Goal: Information Seeking & Learning: Learn about a topic

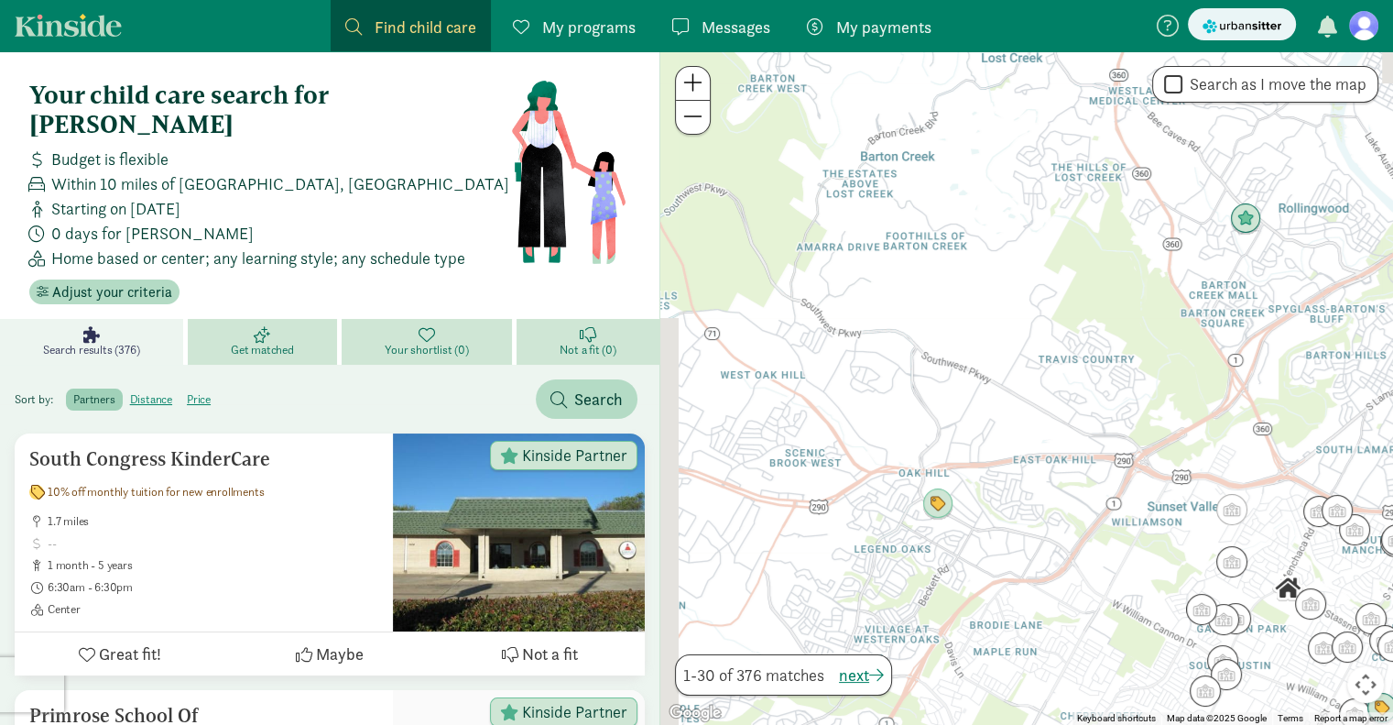
drag, startPoint x: 670, startPoint y: 364, endPoint x: 873, endPoint y: 526, distance: 259.3
click at [873, 526] on div at bounding box center [1026, 387] width 733 height 673
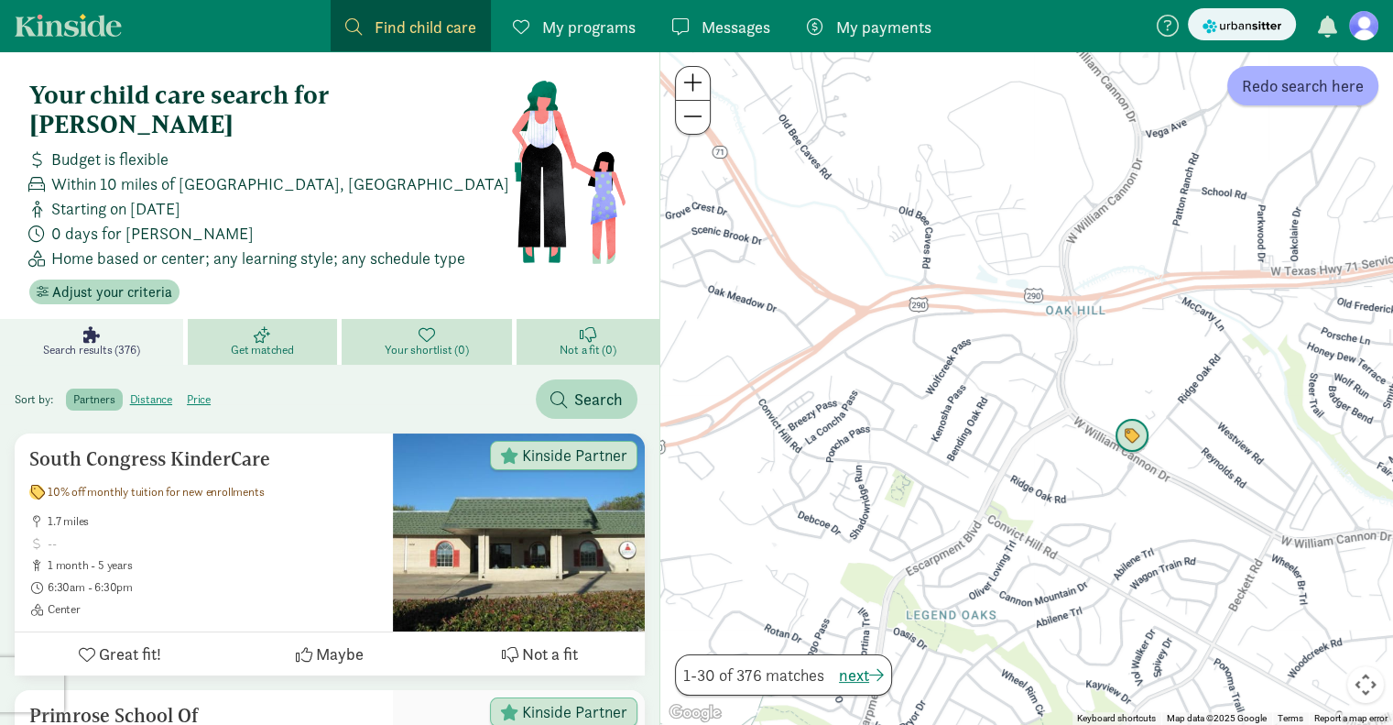
click at [1117, 434] on img "Click to see details" at bounding box center [1132, 436] width 35 height 35
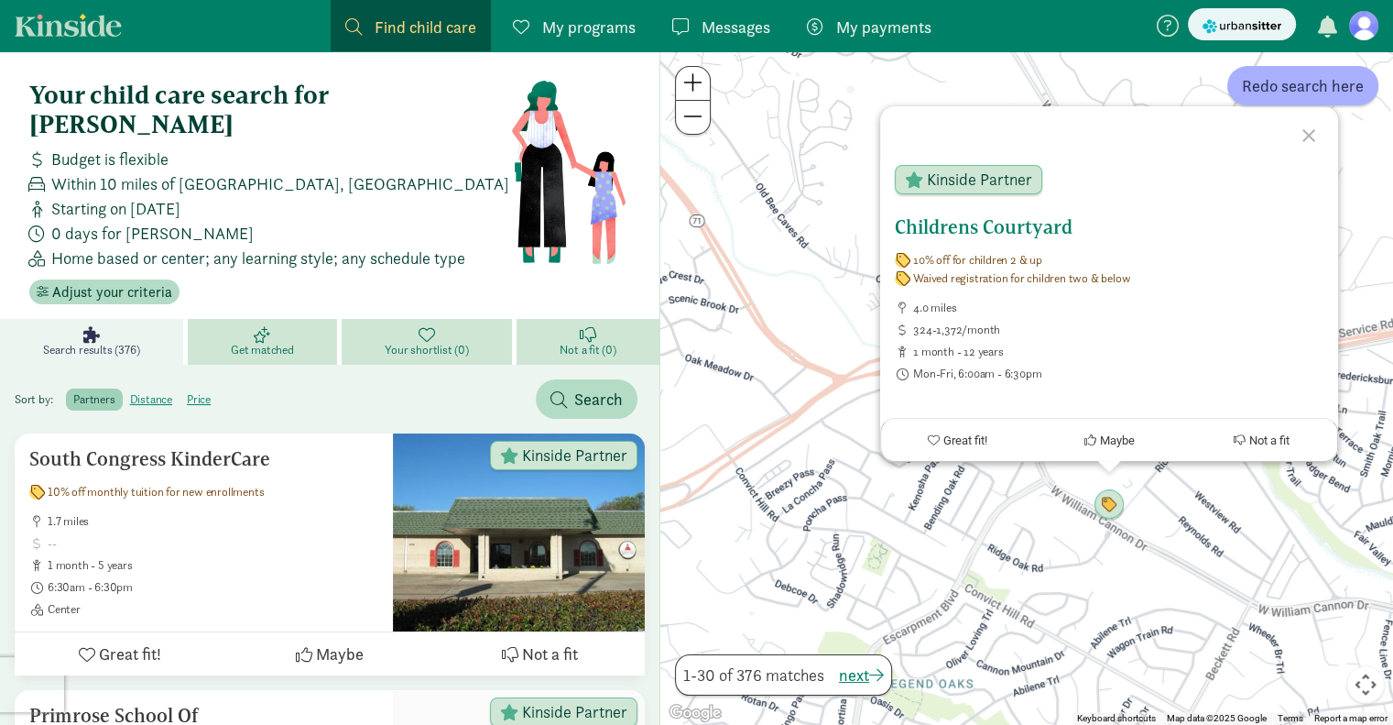
click at [1010, 263] on span "10% off for children 2 & up" at bounding box center [977, 260] width 129 height 15
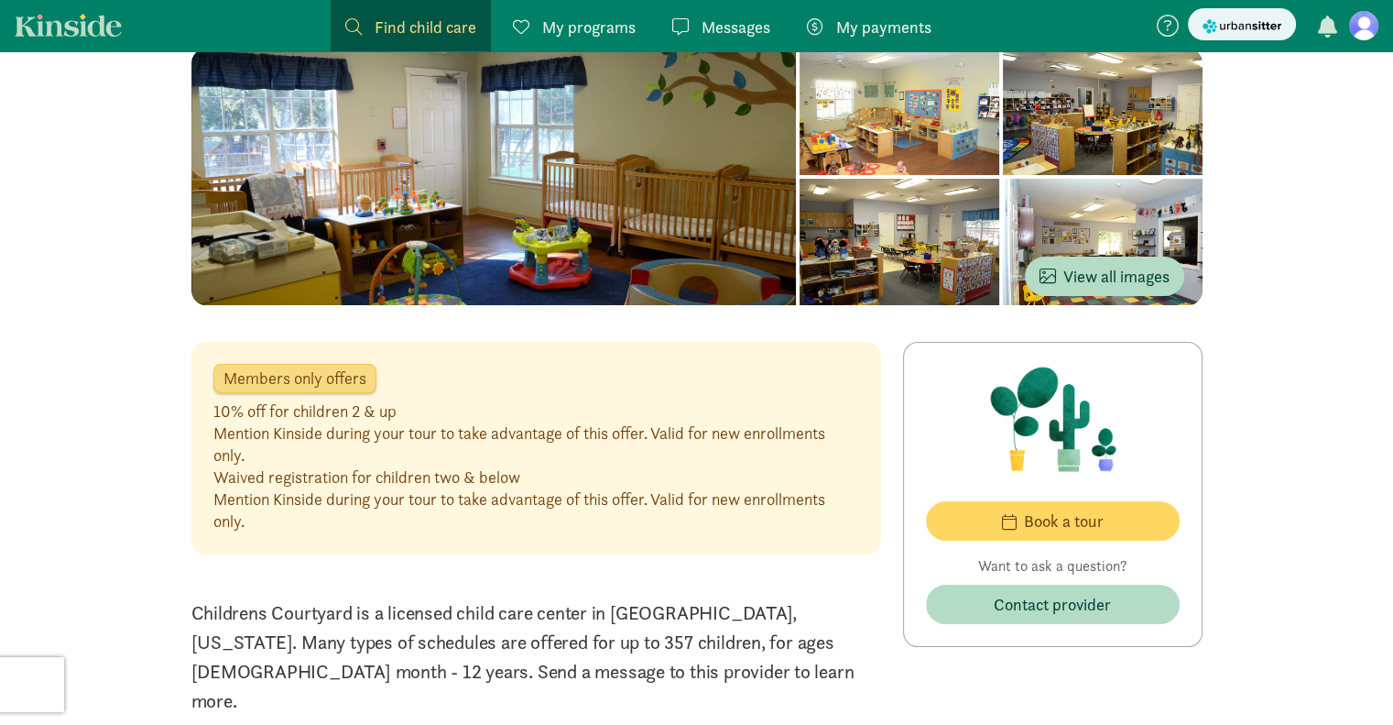
scroll to position [183, 0]
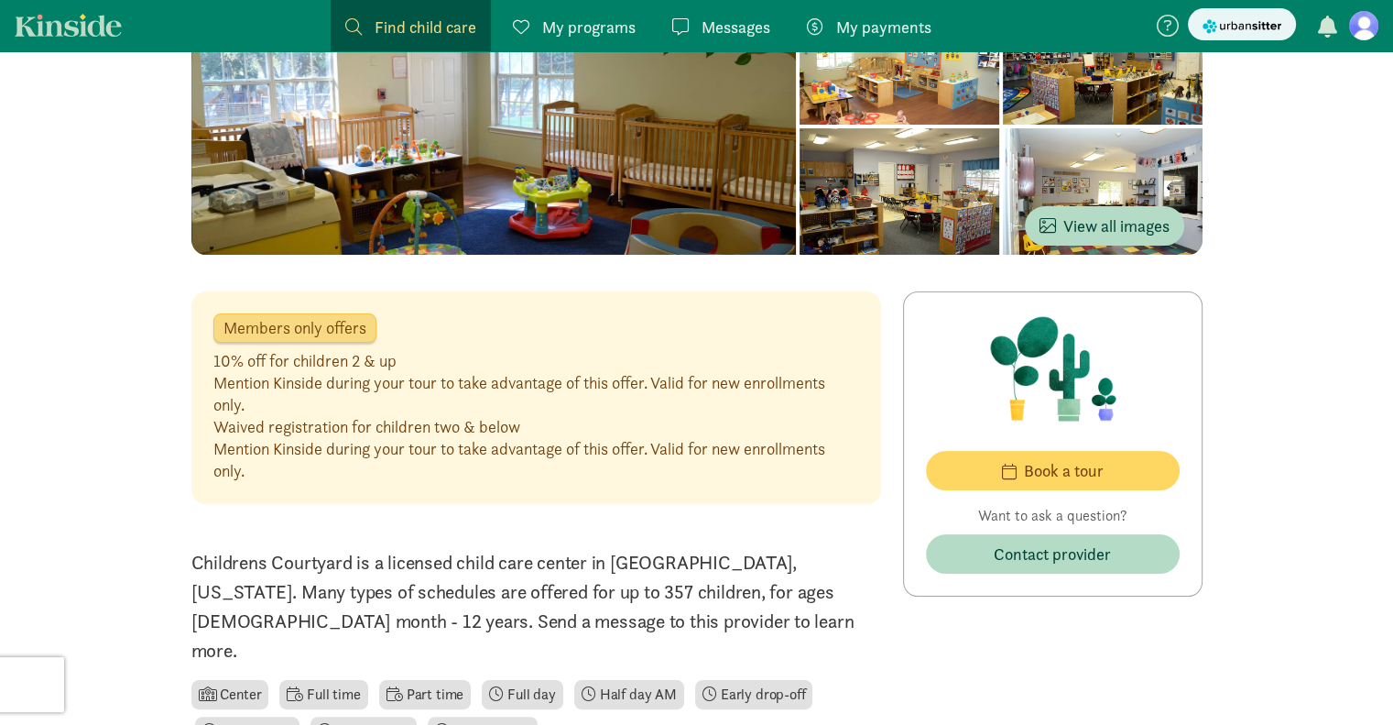
click at [404, 391] on div "Mention Kinside during your tour to take advantage of this offer. Valid for new…" at bounding box center [536, 394] width 646 height 44
click at [398, 390] on div "Mention Kinside during your tour to take advantage of this offer. Valid for new…" at bounding box center [536, 394] width 646 height 44
click at [524, 365] on div "10% off for children 2 & up" at bounding box center [536, 361] width 646 height 22
click at [281, 390] on div "Mention Kinside during your tour to take advantage of this offer. Valid for new…" at bounding box center [536, 394] width 646 height 44
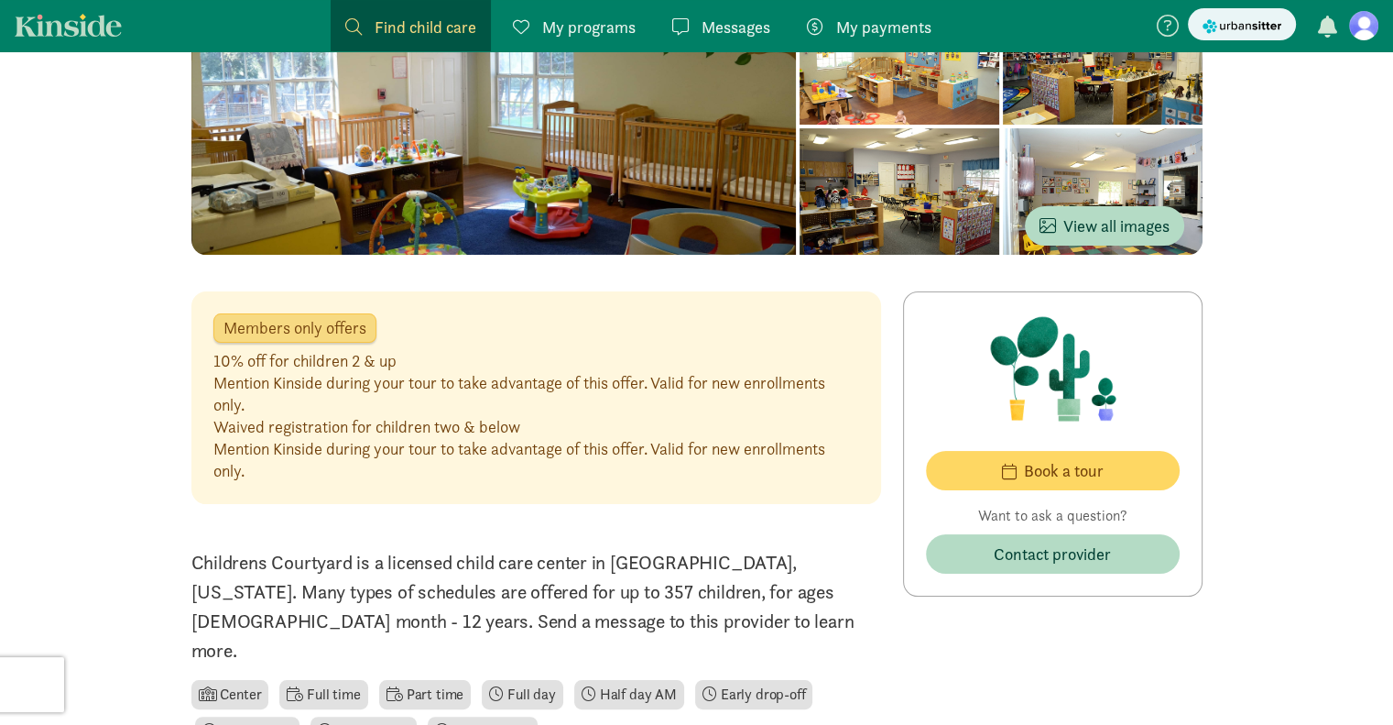
click at [464, 387] on div "Mention Kinside during your tour to take advantage of this offer. Valid for new…" at bounding box center [536, 394] width 646 height 44
click at [440, 386] on div "Mention Kinside during your tour to take advantage of this offer. Valid for new…" at bounding box center [536, 394] width 646 height 44
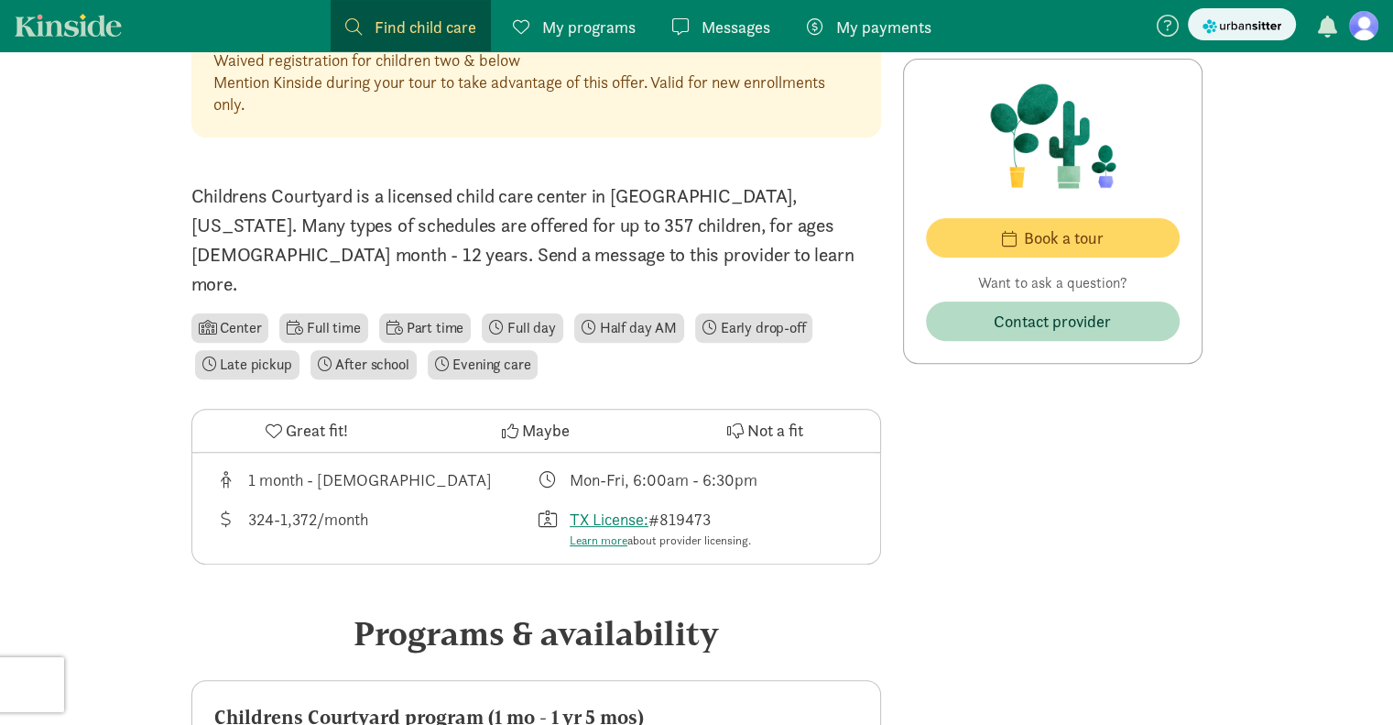
scroll to position [916, 0]
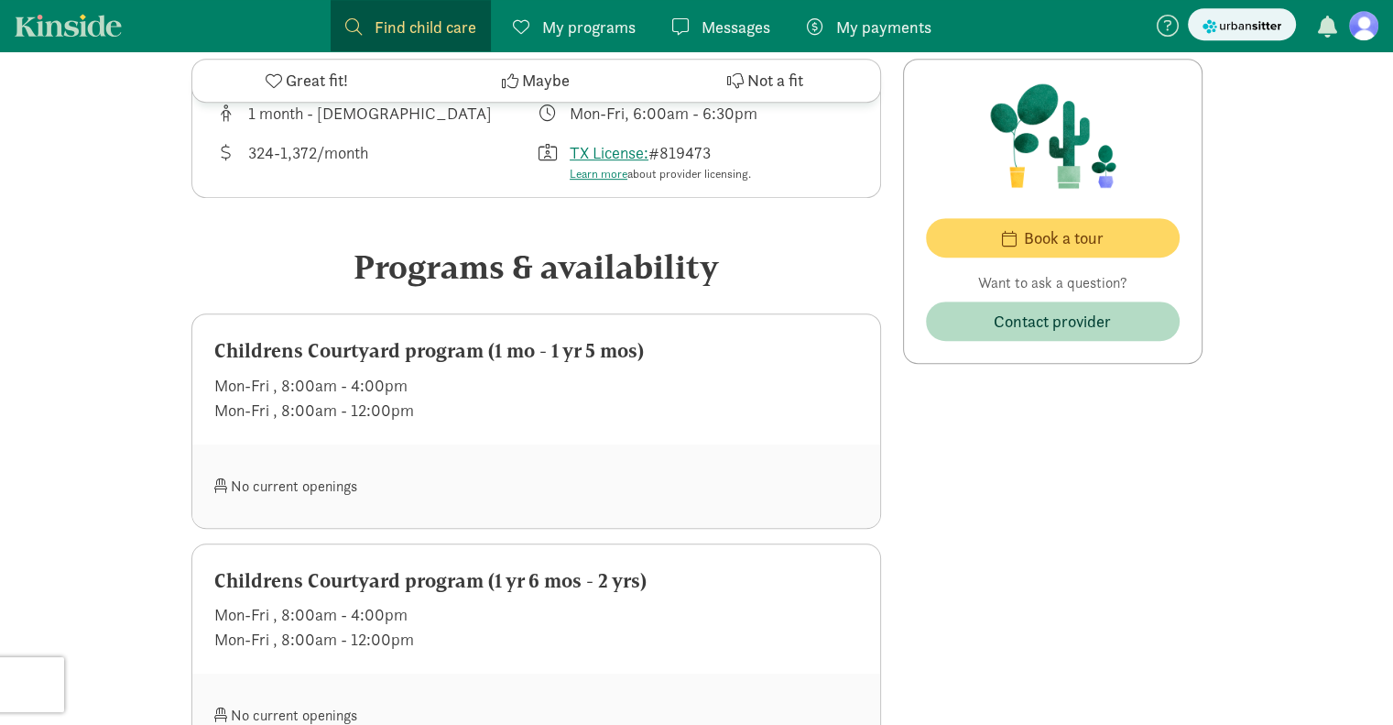
click at [421, 444] on div "No current openings" at bounding box center [536, 485] width 688 height 83
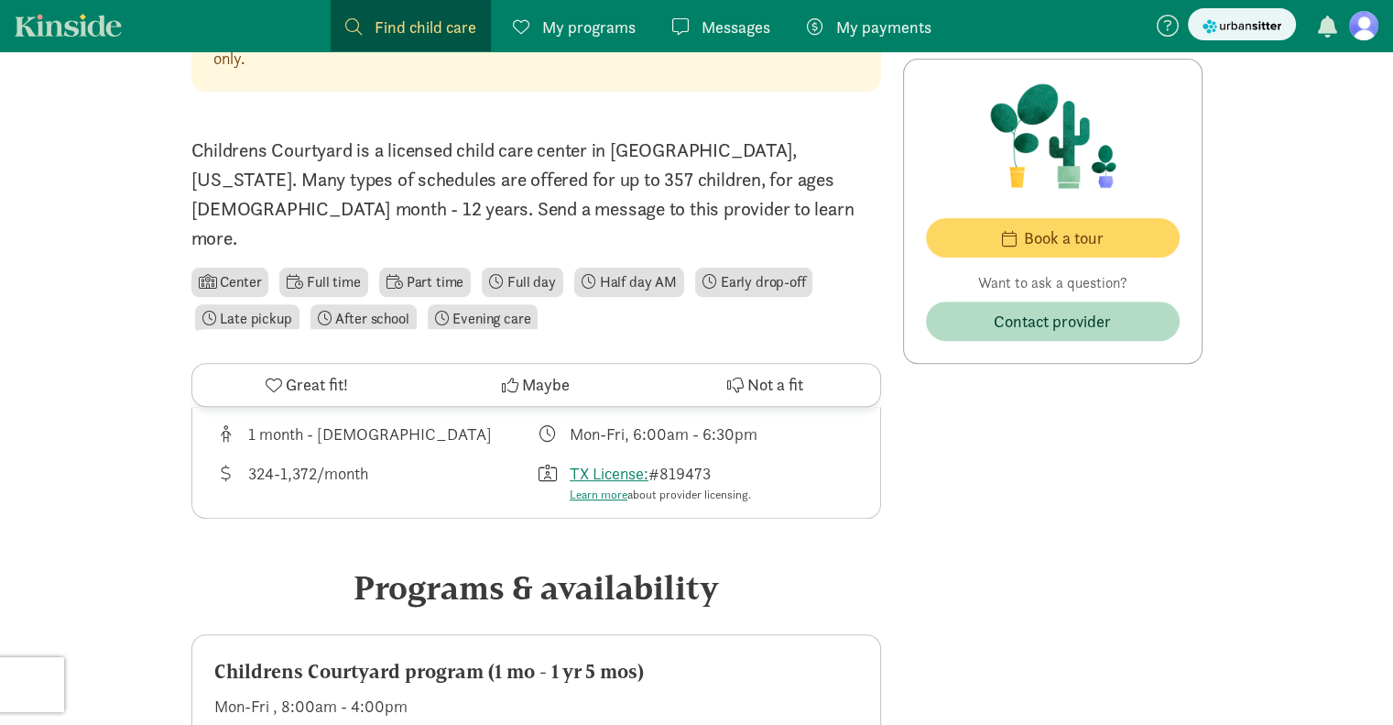
scroll to position [0, 0]
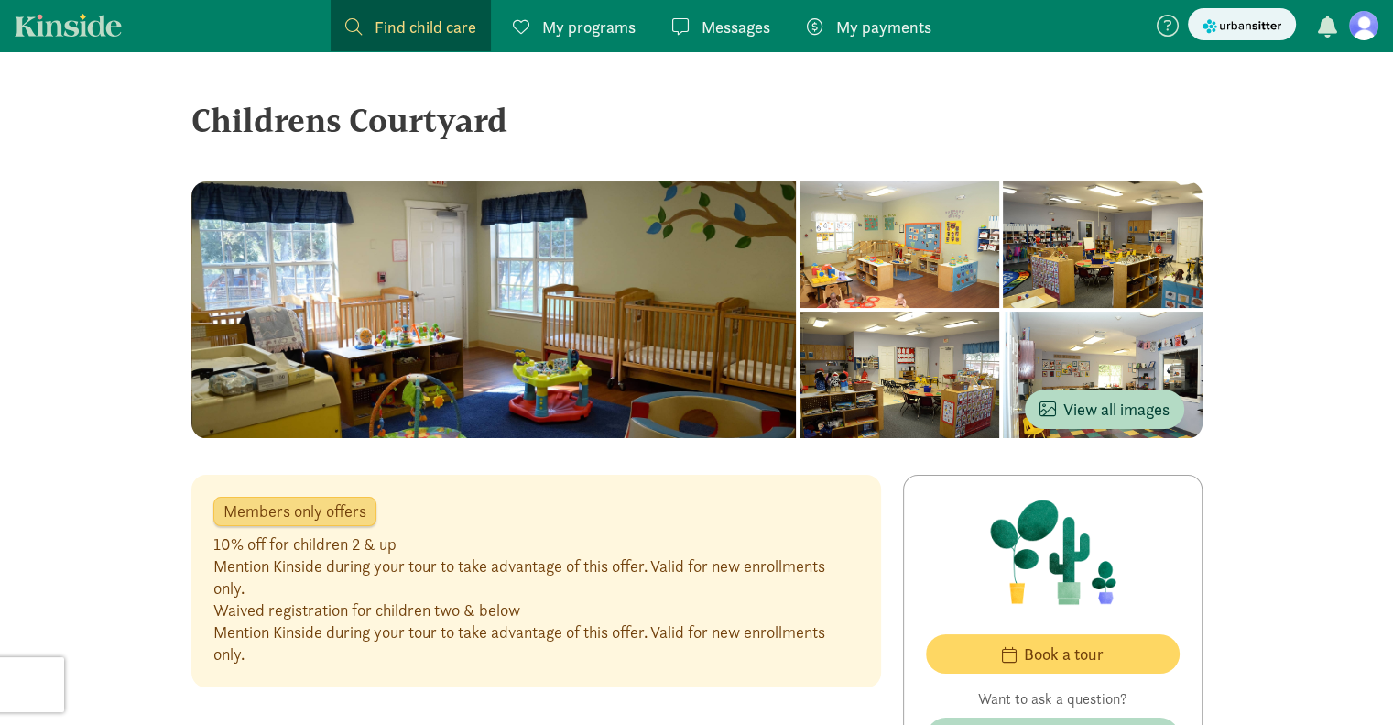
drag, startPoint x: 92, startPoint y: 270, endPoint x: 44, endPoint y: 362, distance: 103.2
